Goal: Check status: Check status

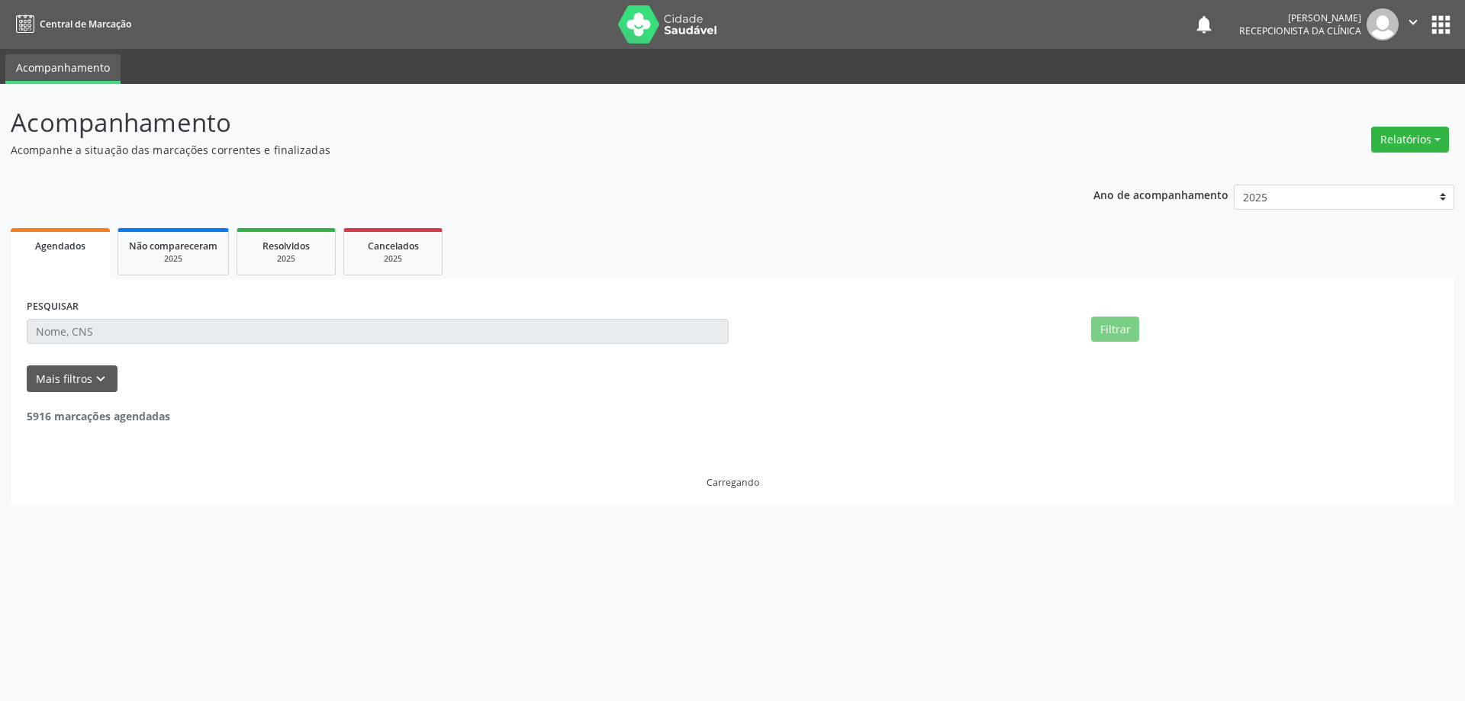
click at [98, 327] on input "text" at bounding box center [378, 332] width 702 height 26
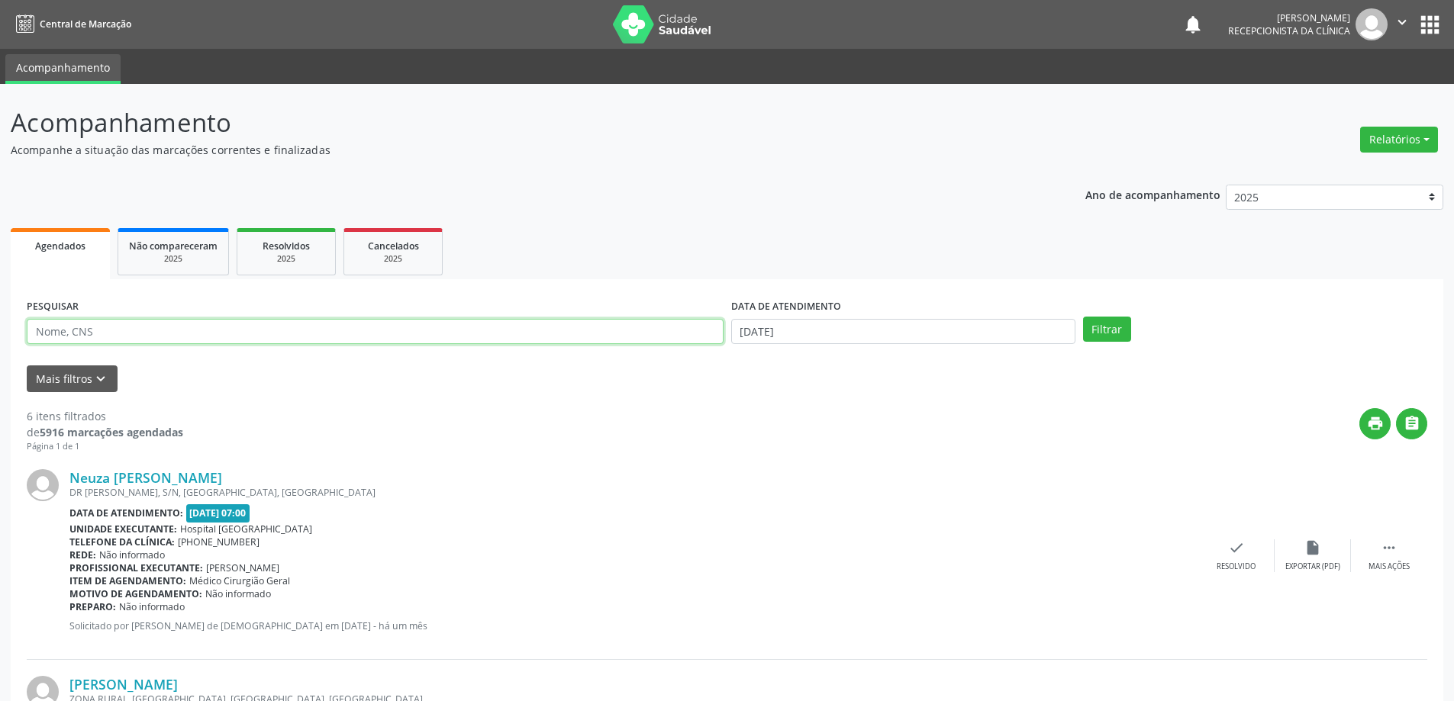
click at [176, 333] on input "text" at bounding box center [375, 332] width 697 height 26
click at [1083, 317] on button "Filtrar" at bounding box center [1107, 330] width 48 height 26
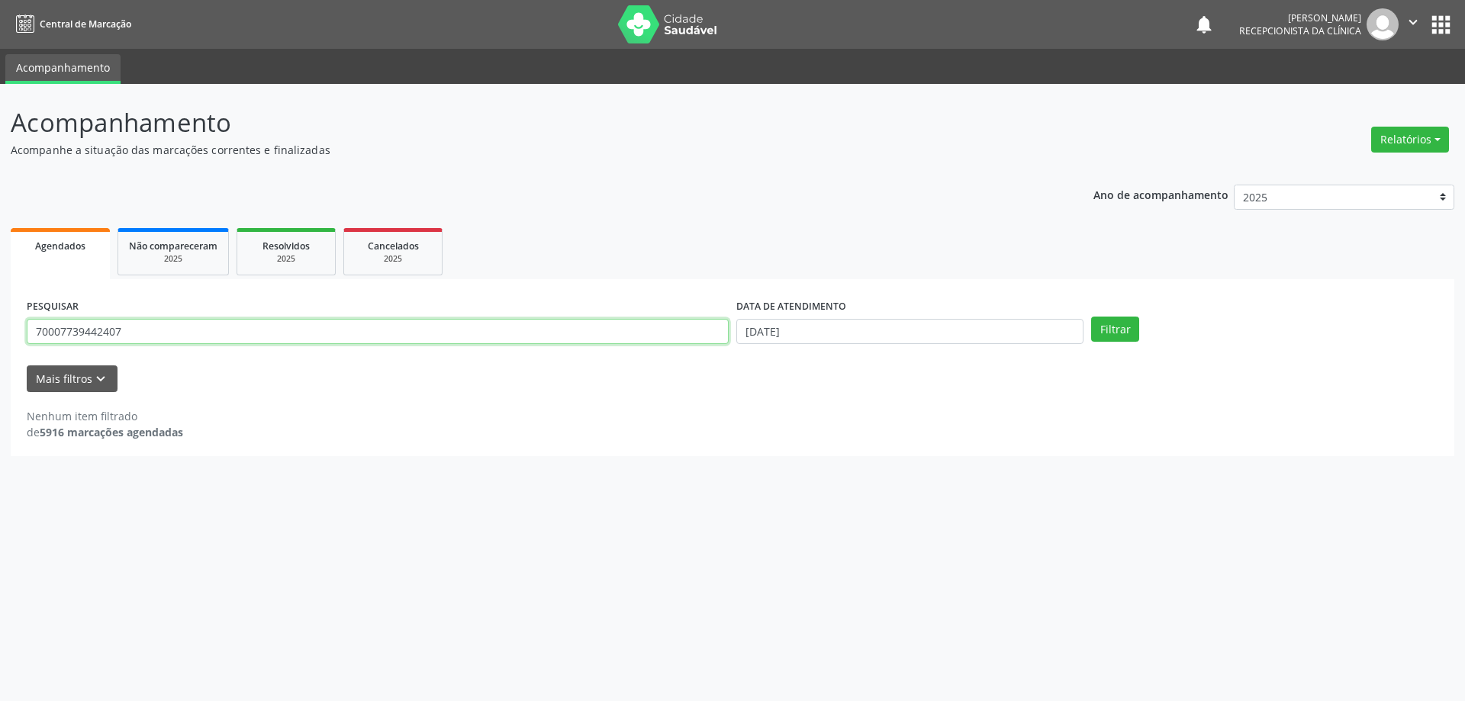
click at [166, 329] on input "70007739442407" at bounding box center [378, 332] width 702 height 26
type input "7"
type input "700007739442407"
click at [1091, 317] on button "Filtrar" at bounding box center [1115, 330] width 48 height 26
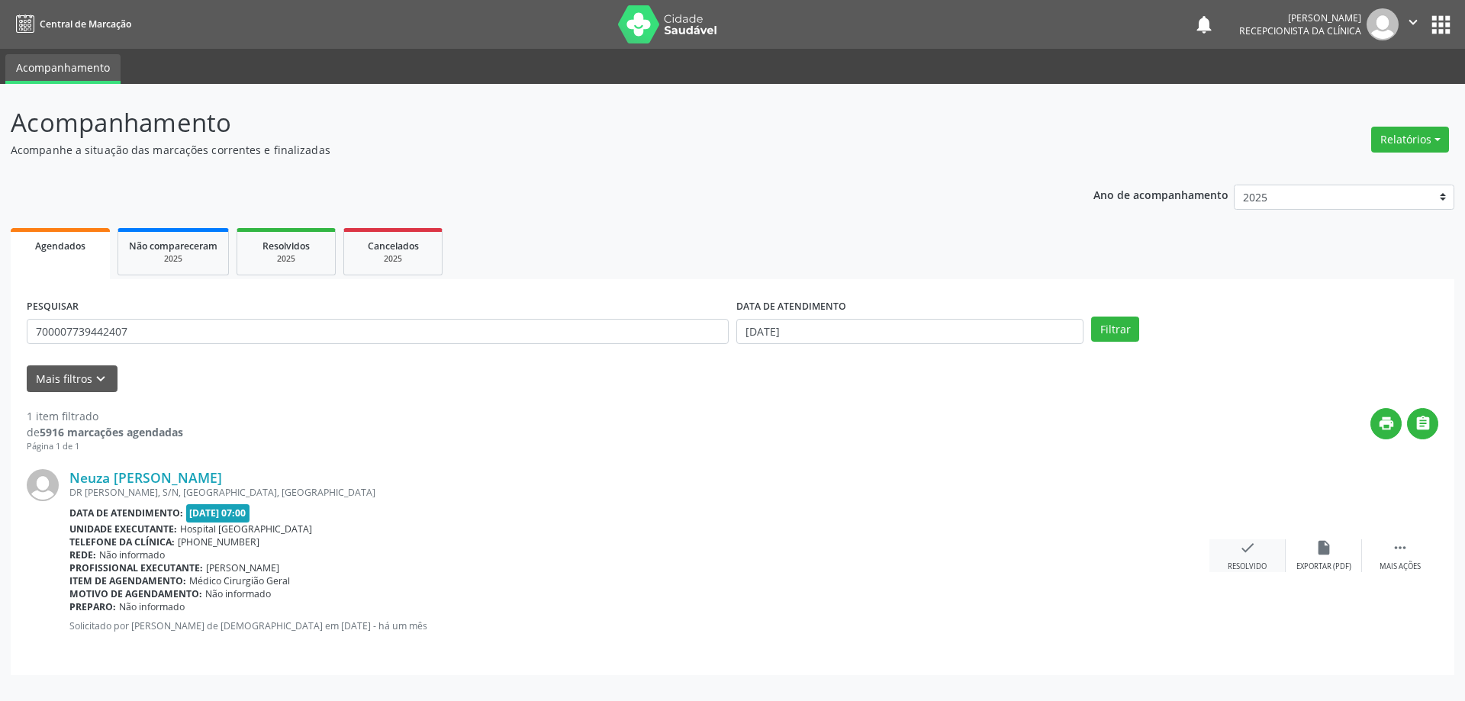
click at [1248, 550] on icon "check" at bounding box center [1247, 547] width 17 height 17
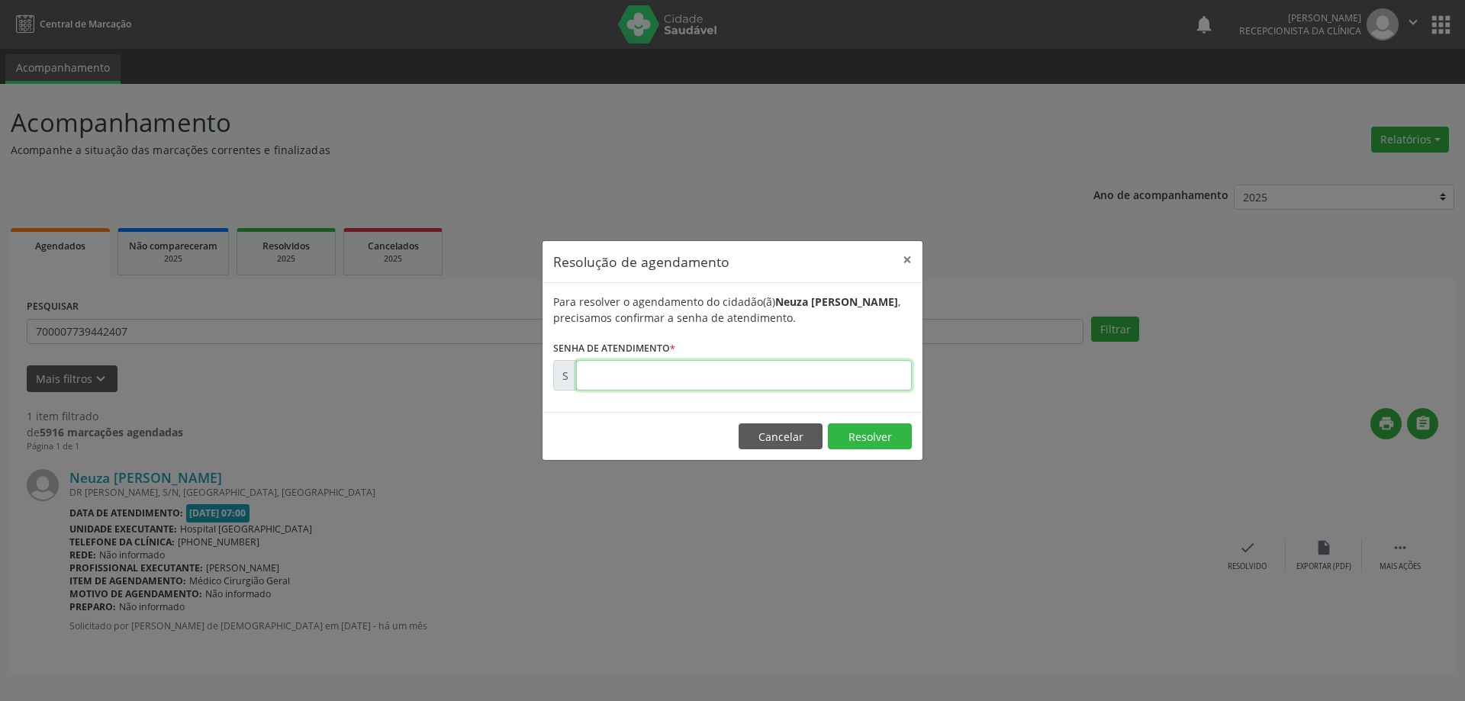
click at [691, 373] on input "text" at bounding box center [744, 375] width 336 height 31
type input "00168706"
click at [868, 435] on button "Resolver" at bounding box center [870, 436] width 84 height 26
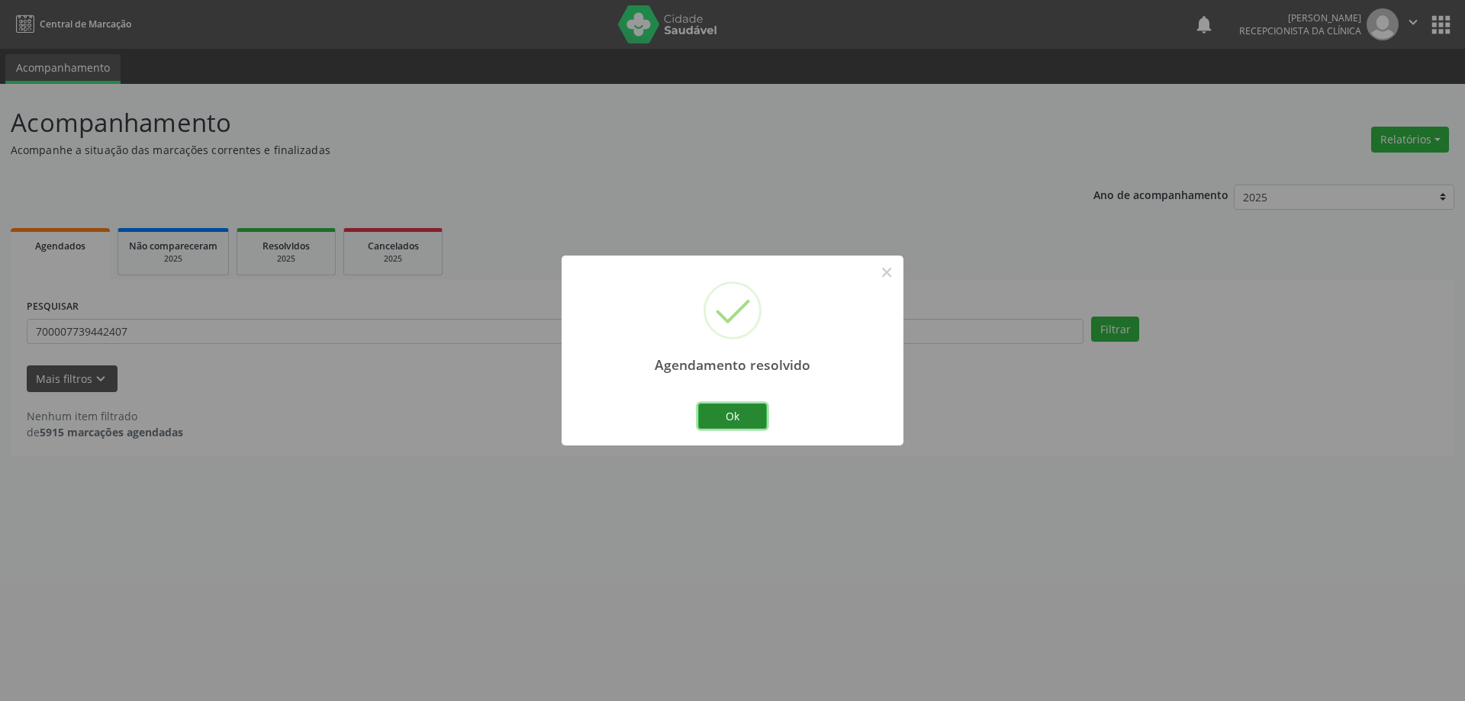
click at [736, 416] on button "Ok" at bounding box center [732, 417] width 69 height 26
